Goal: Use online tool/utility: Utilize a website feature to perform a specific function

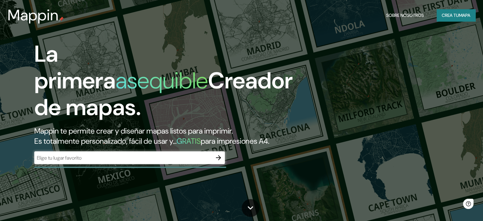
click at [153, 129] on font "Mappin te permite crear y diseñar mapas listos para imprimir." at bounding box center [133, 131] width 199 height 10
click at [146, 162] on div "​" at bounding box center [129, 157] width 191 height 13
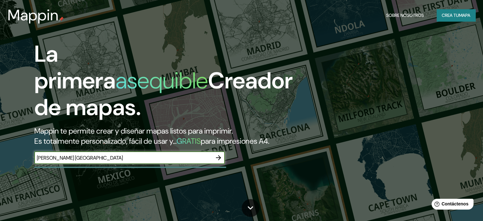
type input "ovalle chile"
click at [218, 161] on icon "button" at bounding box center [219, 158] width 8 height 8
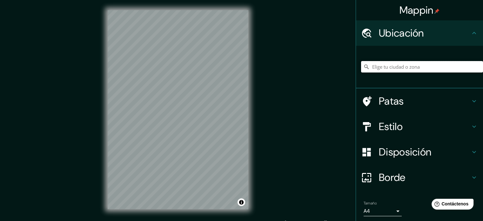
click at [385, 71] on input "Elige tu ciudad o zona" at bounding box center [422, 66] width 122 height 11
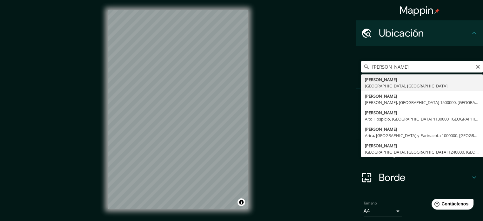
type input "Ovalle, Región de Coquimbo, Chile"
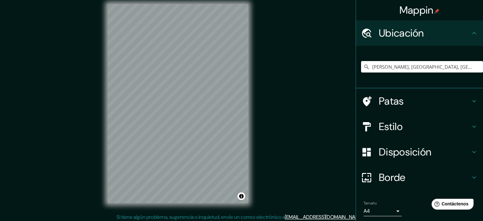
scroll to position [8, 0]
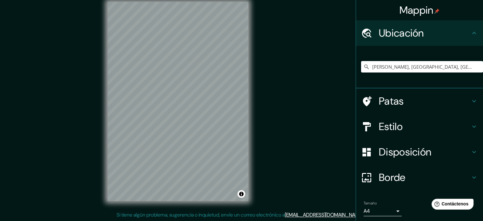
click at [418, 146] on font "Disposición" at bounding box center [405, 151] width 52 height 13
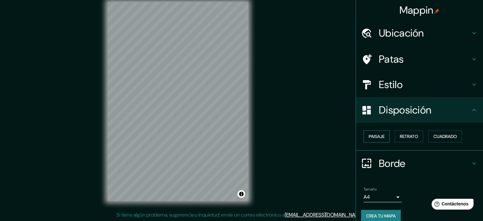
click at [376, 135] on font "Paisaje" at bounding box center [377, 136] width 16 height 6
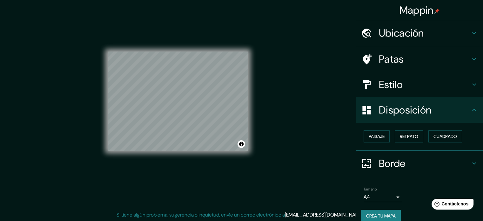
click at [381, 160] on font "Borde" at bounding box center [392, 163] width 27 height 13
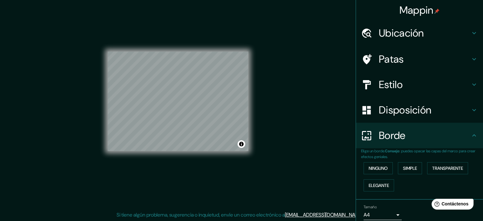
click at [403, 153] on p "Elige un borde. Consejo : puedes opacar las capas del marco para crear efectos …" at bounding box center [422, 153] width 122 height 11
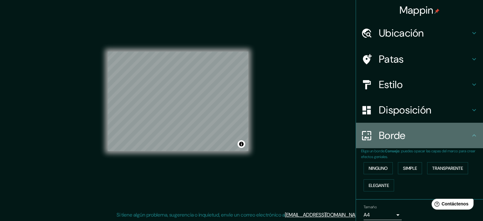
click at [396, 131] on font "Borde" at bounding box center [392, 135] width 27 height 13
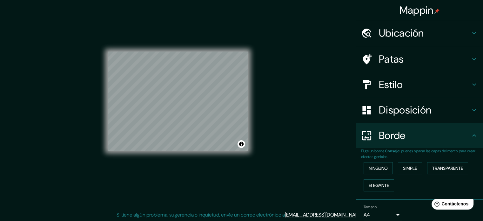
click at [397, 89] on font "Estilo" at bounding box center [391, 84] width 24 height 13
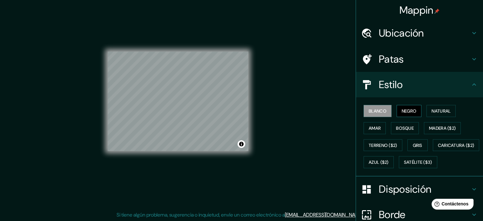
click at [402, 109] on font "Negro" at bounding box center [409, 111] width 15 height 6
click at [446, 109] on font "Natural" at bounding box center [441, 111] width 19 height 6
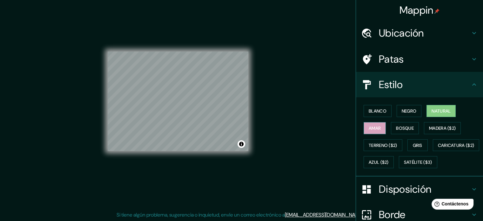
click at [371, 128] on font "Amar" at bounding box center [375, 128] width 12 height 6
click at [404, 125] on font "Bosque" at bounding box center [405, 128] width 18 height 6
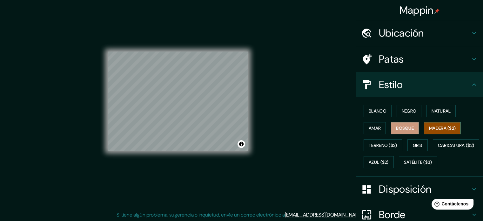
click at [429, 124] on font "Madera ($2)" at bounding box center [442, 128] width 27 height 8
click at [414, 145] on font "Gris" at bounding box center [418, 145] width 10 height 6
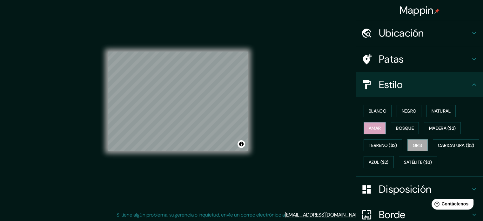
click at [373, 131] on font "Amar" at bounding box center [375, 128] width 12 height 8
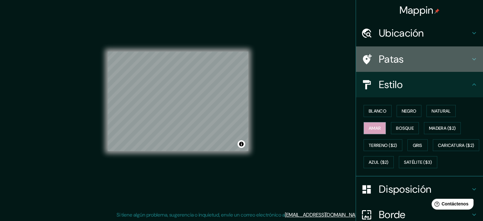
click at [404, 56] on h4 "Patas" at bounding box center [424, 59] width 91 height 13
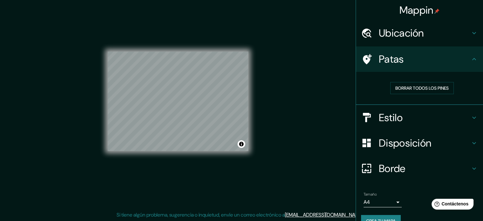
click at [395, 199] on body "Mappin Ubicación Ovalle, Región de Coquimbo, Chile Patas Borrar todos los pines…" at bounding box center [241, 102] width 483 height 221
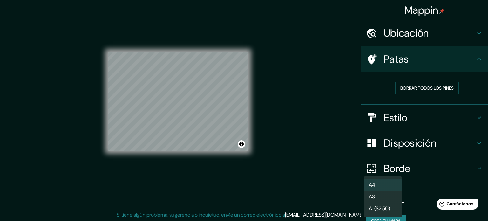
click at [387, 195] on li "A3" at bounding box center [383, 197] width 38 height 12
type input "a4"
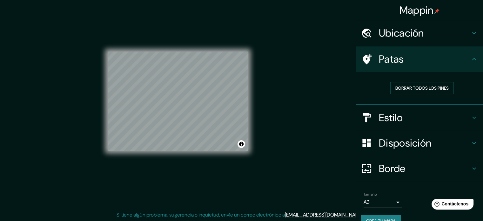
click at [379, 217] on font "Crea tu mapa" at bounding box center [381, 221] width 30 height 8
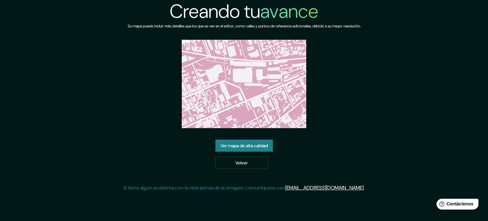
click at [248, 143] on font "Ver mapa de alta calidad" at bounding box center [243, 146] width 47 height 6
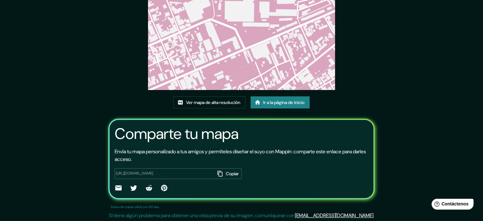
scroll to position [71, 0]
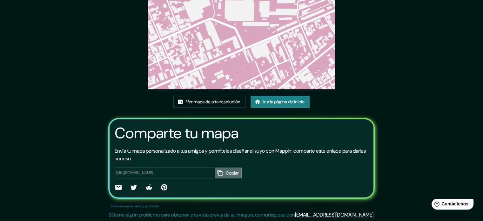
click at [217, 171] on icon "button" at bounding box center [219, 173] width 5 height 6
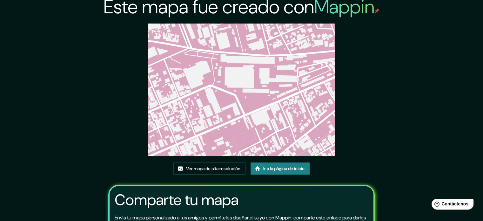
scroll to position [0, 0]
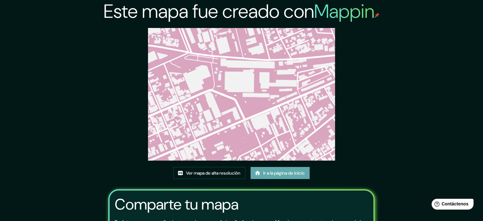
click at [283, 170] on font "Ir a la página de inicio" at bounding box center [283, 173] width 41 height 6
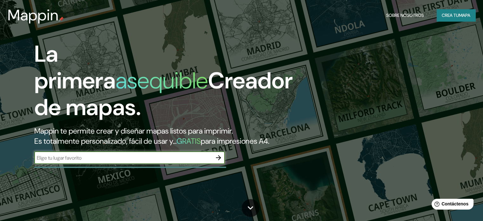
click at [180, 132] on font "Mappin te permite crear y diseñar mapas listos para imprimir." at bounding box center [133, 131] width 199 height 10
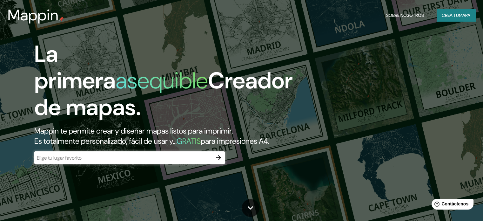
click at [216, 161] on icon "button" at bounding box center [219, 158] width 8 height 8
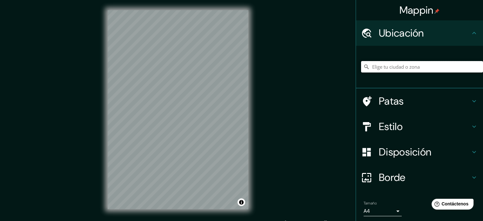
click at [398, 62] on input "Elige tu ciudad o zona" at bounding box center [422, 66] width 122 height 11
click at [397, 64] on input "Elige tu ciudad o zona" at bounding box center [422, 66] width 122 height 11
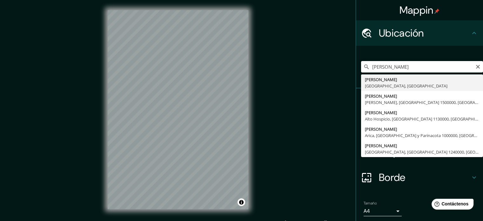
type input "Ovalle, Región de Coquimbo, Chile"
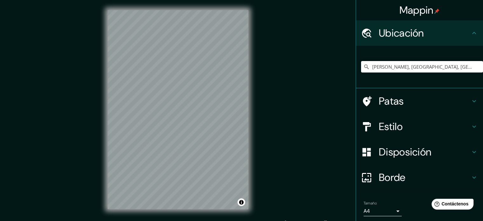
click at [417, 123] on h4 "Estilo" at bounding box center [424, 126] width 91 height 13
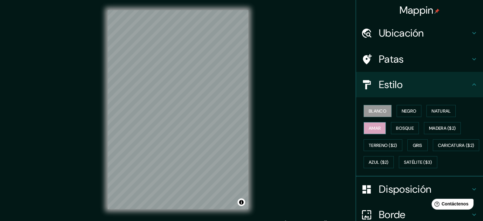
click at [376, 130] on font "Amar" at bounding box center [375, 128] width 12 height 6
click at [409, 129] on font "Bosque" at bounding box center [405, 128] width 18 height 6
click at [374, 127] on font "Amar" at bounding box center [375, 128] width 12 height 6
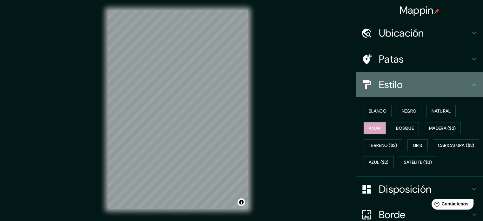
click at [413, 84] on h4 "Estilo" at bounding box center [424, 84] width 91 height 13
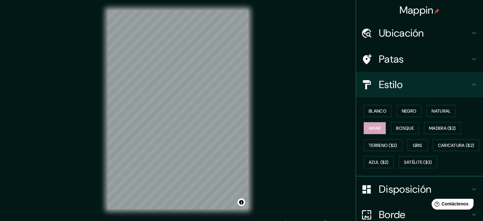
click at [426, 86] on h4 "Estilo" at bounding box center [424, 84] width 91 height 13
drag, startPoint x: 405, startPoint y: 207, endPoint x: 404, endPoint y: 203, distance: 4.2
click at [405, 196] on font "Disposición" at bounding box center [405, 188] width 52 height 13
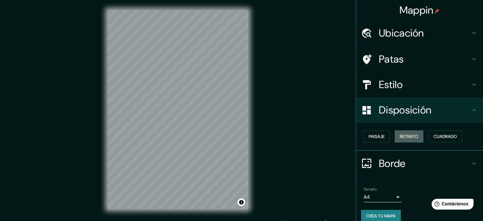
click at [409, 134] on font "Retrato" at bounding box center [409, 136] width 18 height 6
click at [384, 135] on button "Paisaje" at bounding box center [377, 136] width 26 height 12
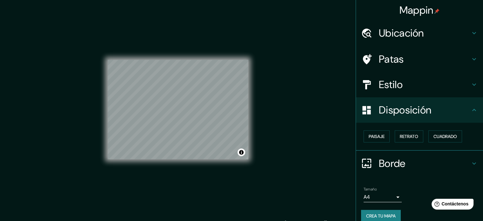
click at [396, 199] on body "Mappin Ubicación Ovalle, Región de Coquimbo, Chile Patas Estilo Disposición Pai…" at bounding box center [241, 110] width 483 height 221
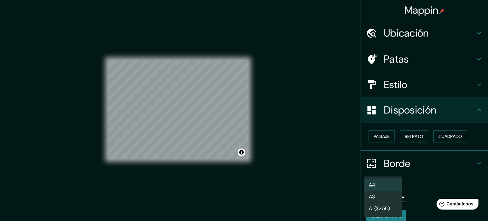
click at [394, 195] on li "A3" at bounding box center [383, 197] width 38 height 12
type input "a4"
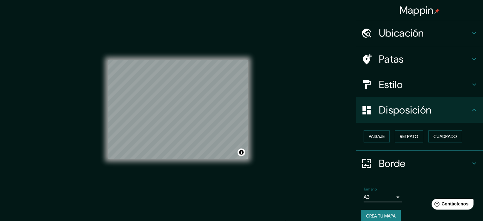
click at [375, 213] on font "Crea tu mapa" at bounding box center [381, 216] width 30 height 6
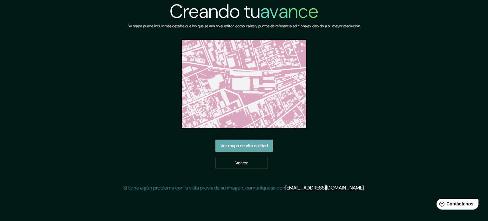
click at [250, 143] on font "Ver mapa de alta calidad" at bounding box center [243, 146] width 47 height 6
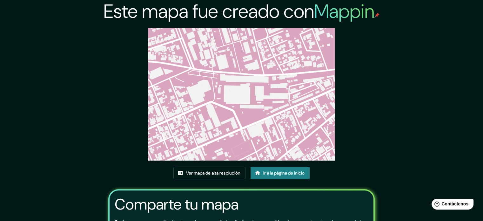
drag, startPoint x: 252, startPoint y: 103, endPoint x: 397, endPoint y: 91, distance: 145.6
click at [397, 91] on div "Este mapa fue creado con Mappin Ver mapa de alta resolución Ir a la página de i…" at bounding box center [241, 146] width 483 height 292
